Goal: Transaction & Acquisition: Purchase product/service

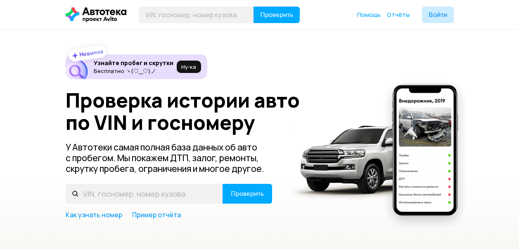
scroll to position [124, 0]
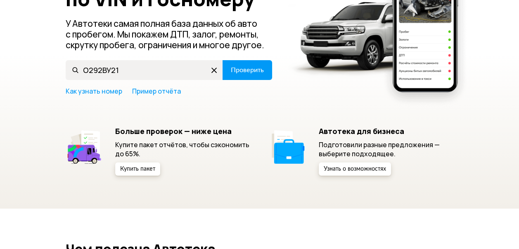
type input "О292ВУ21"
click at [233, 69] on span "Проверить" at bounding box center [247, 70] width 33 height 7
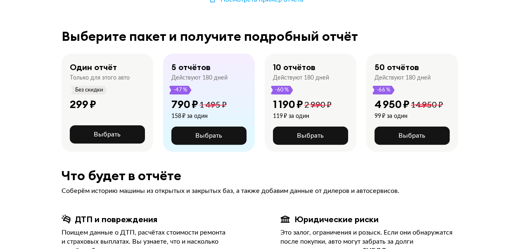
scroll to position [165, 0]
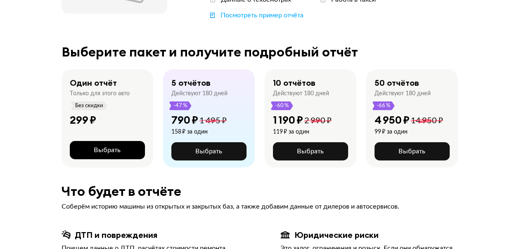
click at [101, 150] on span "Выбрать" at bounding box center [107, 150] width 27 height 7
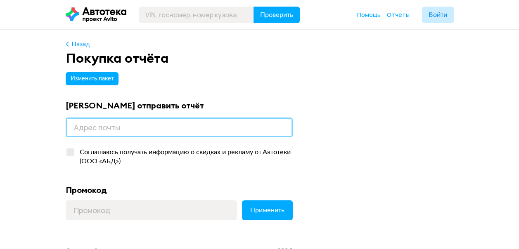
click at [78, 127] on input "email" at bounding box center [179, 128] width 227 height 20
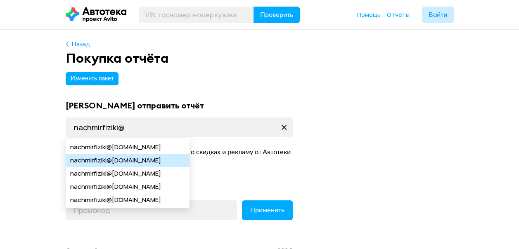
click at [118, 162] on span "@yandex.ru" at bounding box center [133, 160] width 54 height 13
type input "nachmirfiziki@yandex.ru"
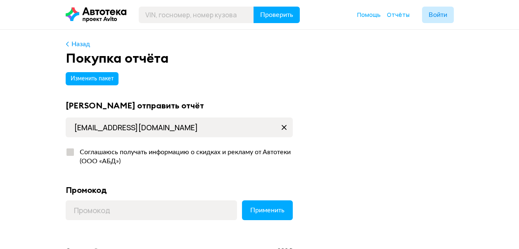
click at [72, 154] on div at bounding box center [69, 152] width 7 height 7
click at [71, 153] on input "Соглашаюсь получать информацию о скидках и рекламу от Автотеки (ООО «АБД»)" at bounding box center [68, 150] width 5 height 5
checkbox input "true"
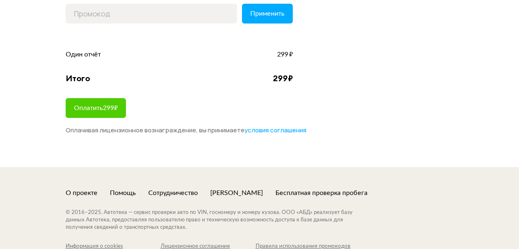
scroll to position [124, 0]
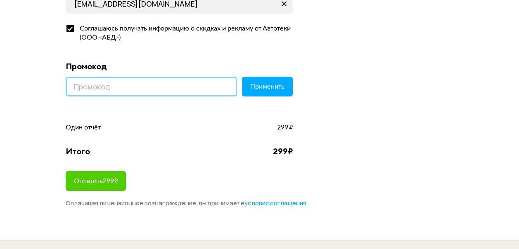
click at [68, 87] on input at bounding box center [151, 87] width 171 height 20
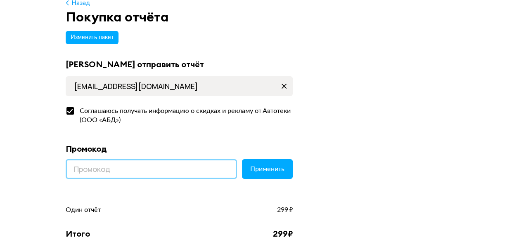
scroll to position [0, 0]
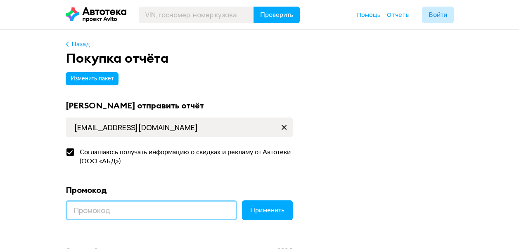
click at [242, 201] on button "Применить" at bounding box center [267, 211] width 51 height 20
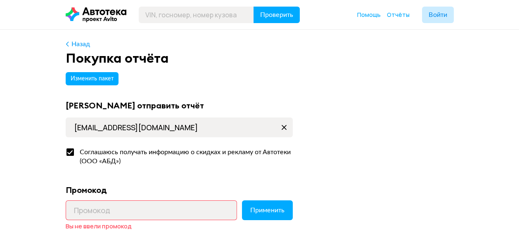
click at [349, 207] on div "Изменить пакет Куда отправить отчёт nachmirfiziki@yandex.ru Соглашаюсь получать…" at bounding box center [260, 205] width 388 height 273
click at [252, 210] on span "Применить" at bounding box center [267, 210] width 34 height 7
click at [324, 186] on div "Изменить пакет Куда отправить отчёт nachmirfiziki@yandex.ru Соглашаюсь получать…" at bounding box center [260, 205] width 388 height 273
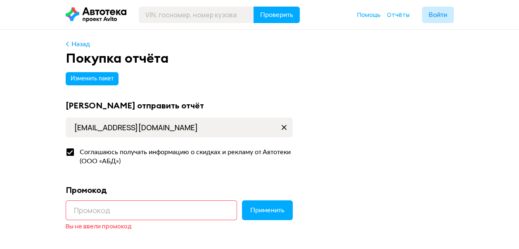
click at [74, 213] on input at bounding box center [151, 211] width 171 height 20
click at [90, 209] on input at bounding box center [151, 211] width 171 height 20
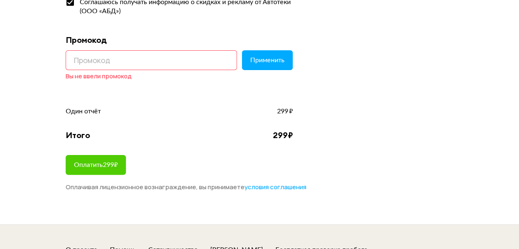
scroll to position [144, 0]
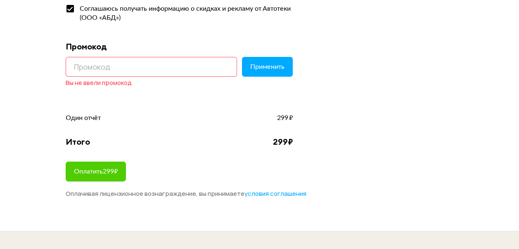
click at [111, 67] on input at bounding box center [151, 67] width 171 height 20
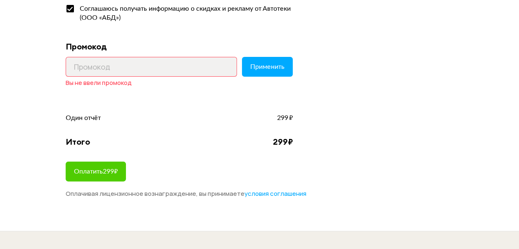
click at [301, 67] on div "Изменить пакет Куда отправить отчёт nachmirfiziki@yandex.ru Соглашаюсь получать…" at bounding box center [260, 61] width 388 height 273
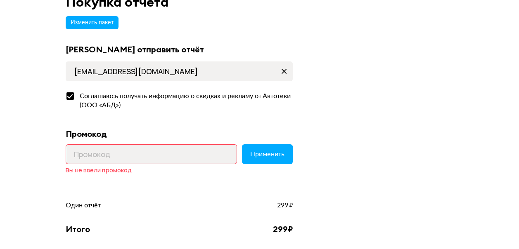
scroll to position [83, 0]
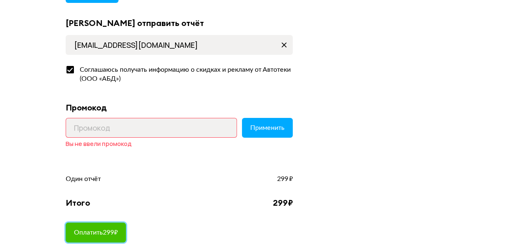
click at [126, 230] on button "Оплатить 299 ₽" at bounding box center [96, 233] width 60 height 20
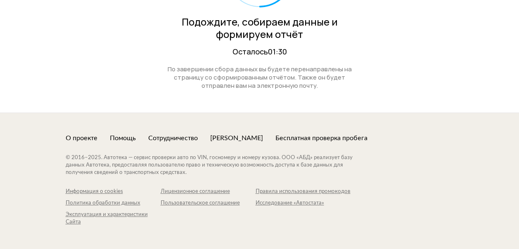
scroll to position [160, 0]
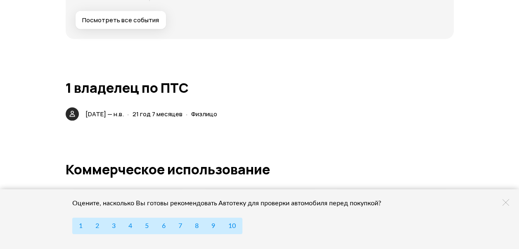
scroll to position [1304, 0]
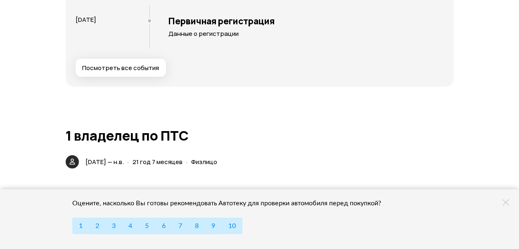
click at [149, 70] on span "Посмотреть все события" at bounding box center [120, 68] width 77 height 8
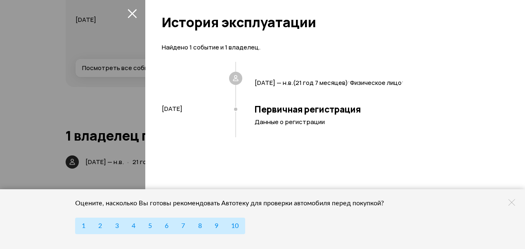
click at [134, 9] on icon "закрыть" at bounding box center [132, 13] width 9 height 9
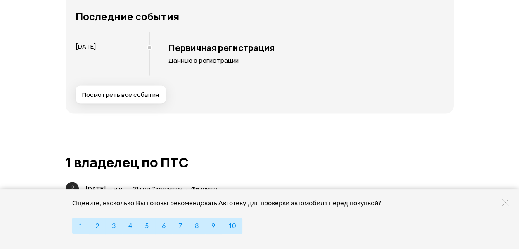
scroll to position [1263, 0]
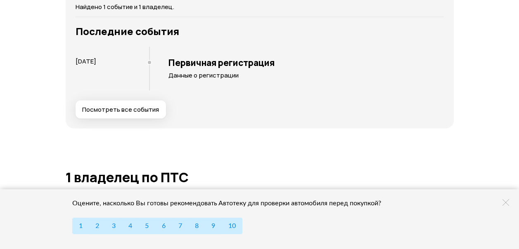
click at [139, 109] on span "Посмотреть все события" at bounding box center [120, 109] width 77 height 8
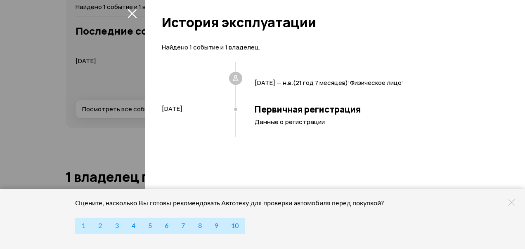
click at [125, 12] on button "закрыть" at bounding box center [131, 13] width 13 height 13
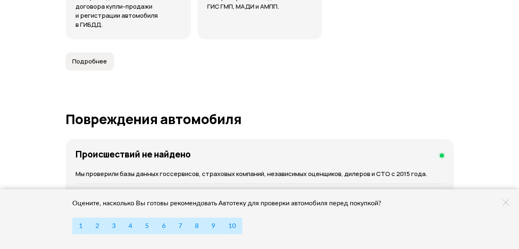
scroll to position [727, 0]
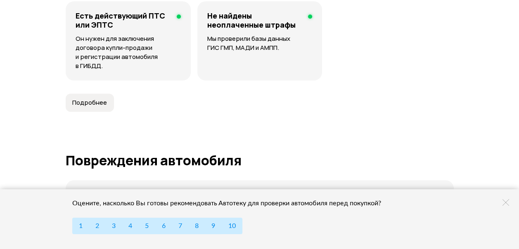
click at [99, 100] on span "Подробнее" at bounding box center [89, 103] width 35 height 8
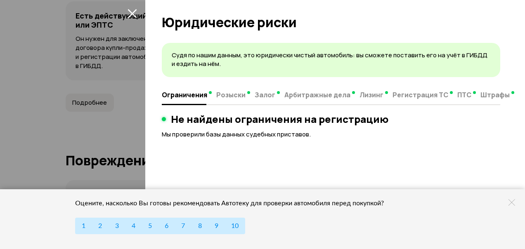
click at [130, 11] on icon "закрыть" at bounding box center [132, 13] width 9 height 9
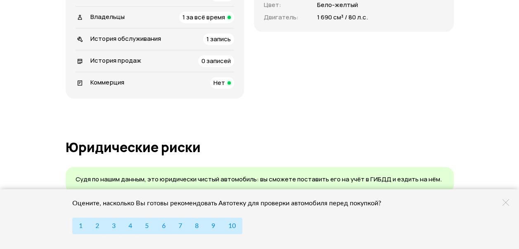
scroll to position [355, 0]
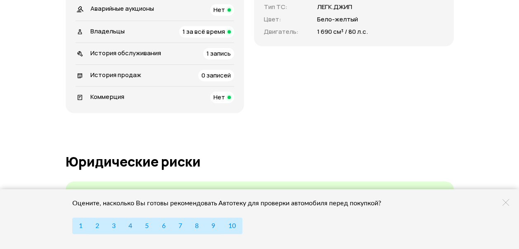
click at [221, 52] on span "1 запись" at bounding box center [218, 53] width 24 height 9
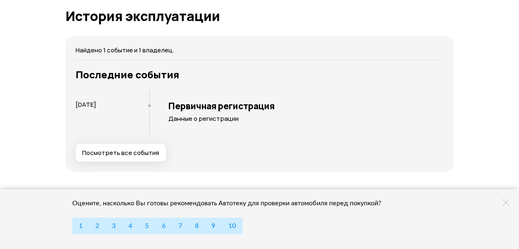
scroll to position [1228, 0]
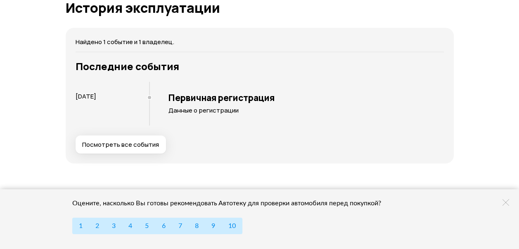
click at [135, 142] on span "Посмотреть все события" at bounding box center [120, 144] width 77 height 8
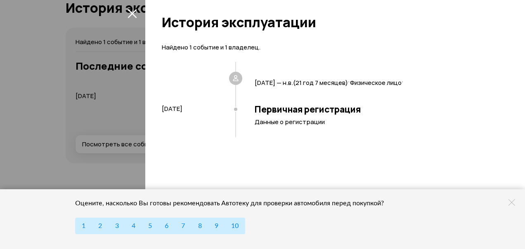
click at [132, 11] on icon "закрыть" at bounding box center [132, 13] width 9 height 9
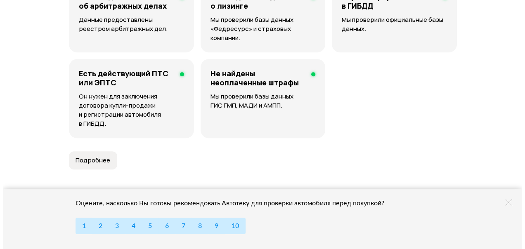
scroll to position [650, 0]
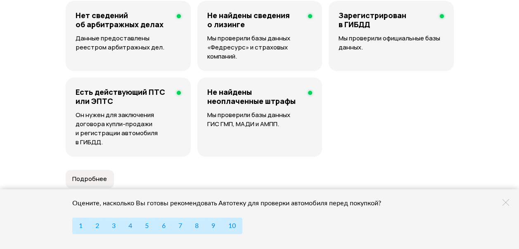
click at [385, 38] on p "Мы проверили официальные базы данных." at bounding box center [390, 43] width 105 height 18
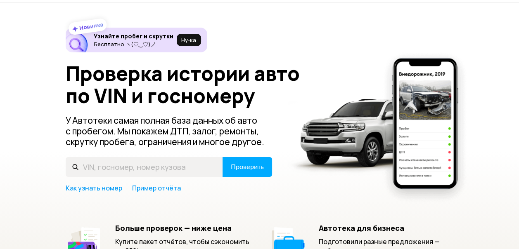
scroll to position [41, 0]
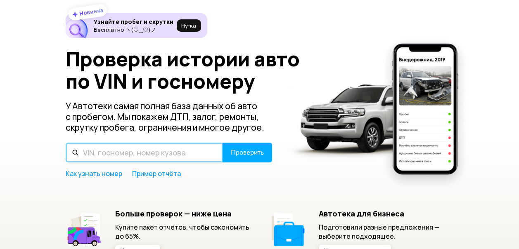
click at [102, 149] on input "text" at bounding box center [144, 153] width 157 height 20
type input "J"
type input "О292ВУ21"
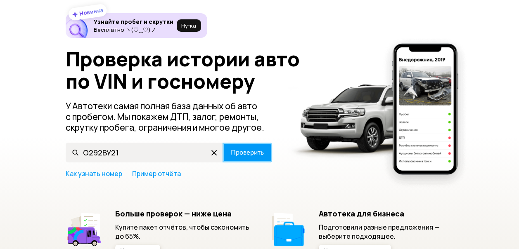
click at [265, 156] on button "Проверить" at bounding box center [247, 153] width 50 height 20
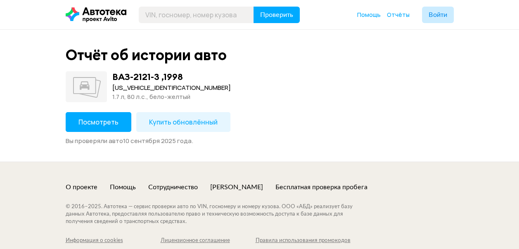
click at [123, 126] on button "Посмотреть" at bounding box center [99, 122] width 66 height 20
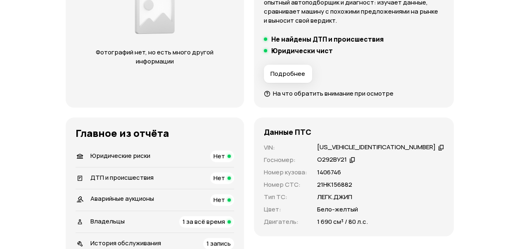
scroll to position [124, 0]
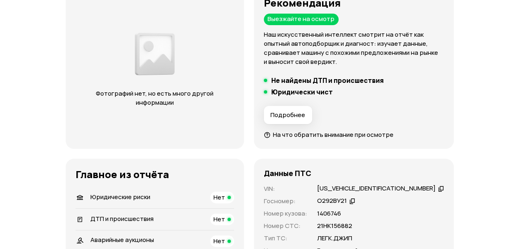
click at [310, 136] on span "На что обратить внимание при осмотре" at bounding box center [333, 134] width 120 height 9
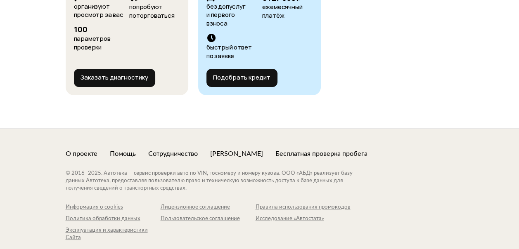
scroll to position [2501, 0]
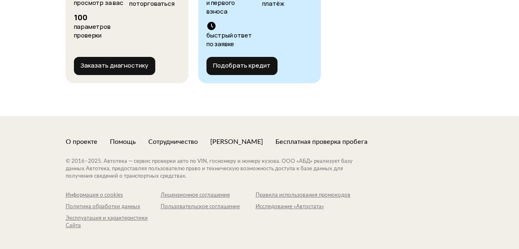
click at [352, 137] on div "Бесплатная проверка пробега" at bounding box center [321, 141] width 92 height 9
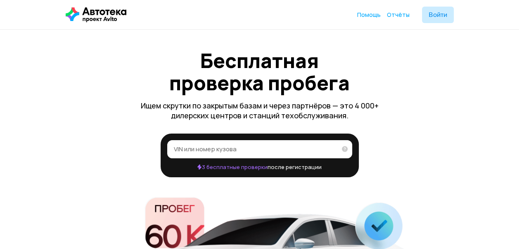
click at [291, 151] on input "VIN или номер кузова" at bounding box center [255, 149] width 163 height 8
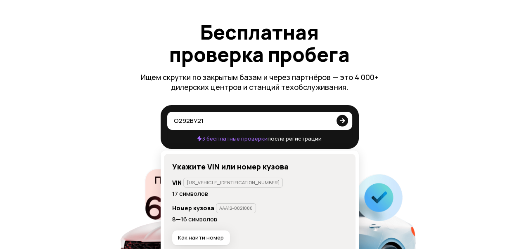
scroll to position [41, 0]
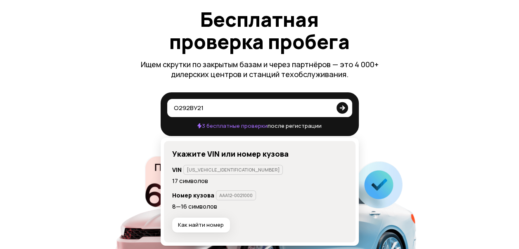
click at [342, 109] on icon at bounding box center [342, 107] width 12 height 17
click at [331, 109] on input "о292ву21" at bounding box center [253, 108] width 158 height 8
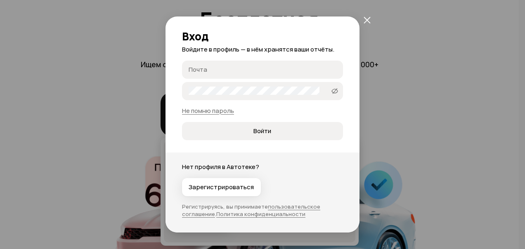
scroll to position [0, 0]
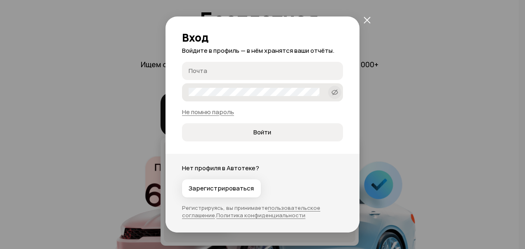
click at [331, 90] on icon at bounding box center [334, 92] width 7 height 8
type input "о292ву21"
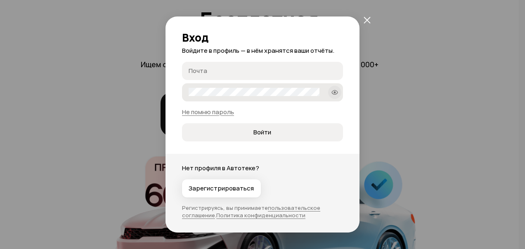
click at [366, 20] on icon "закрыть" at bounding box center [367, 20] width 7 height 7
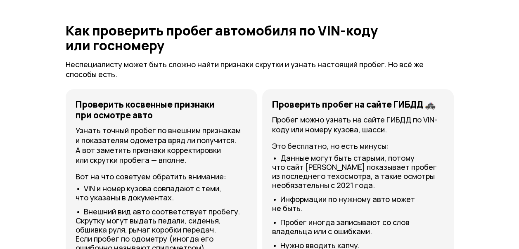
scroll to position [660, 0]
